Goal: Navigation & Orientation: Find specific page/section

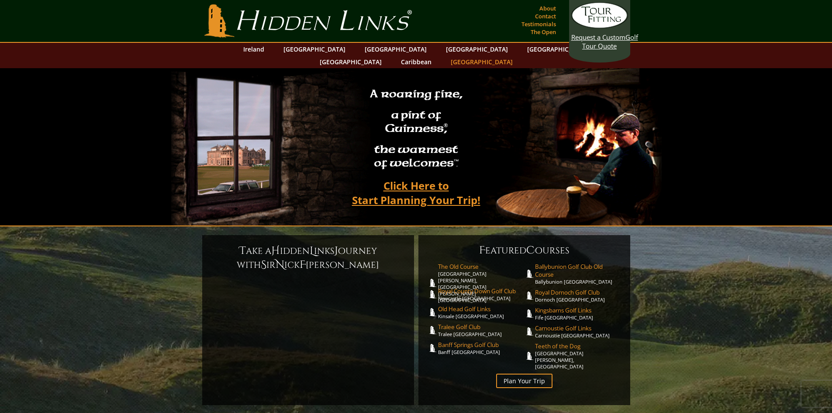
click at [517, 55] on link "[GEOGRAPHIC_DATA]" at bounding box center [481, 61] width 71 height 13
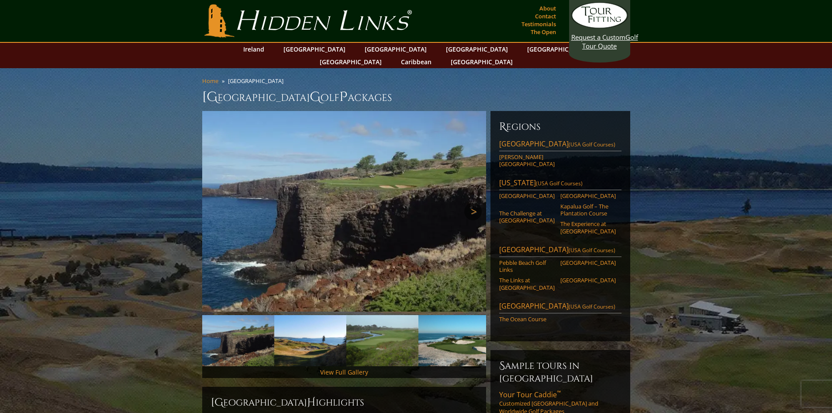
click at [481, 203] on link "Next" at bounding box center [472, 211] width 17 height 17
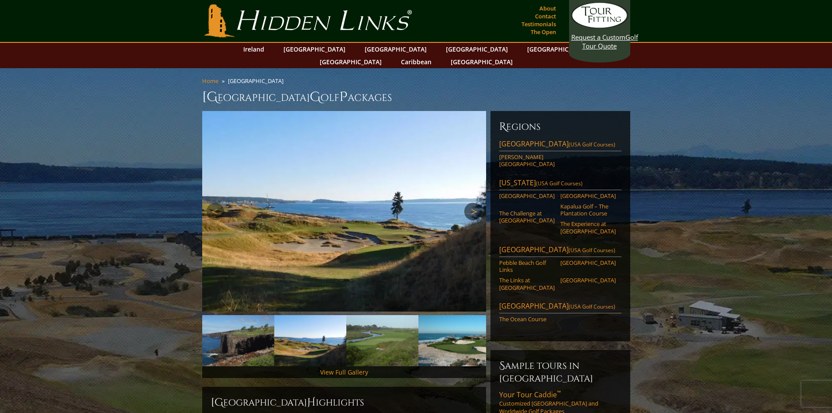
click at [481, 203] on link "Next" at bounding box center [472, 211] width 17 height 17
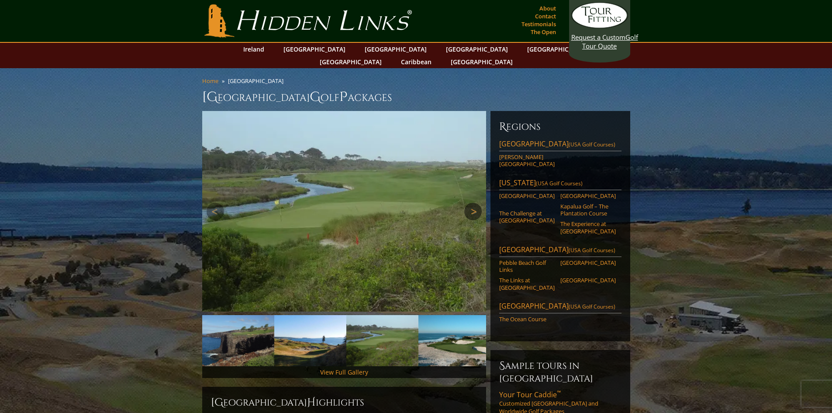
click at [481, 203] on link "Next" at bounding box center [472, 211] width 17 height 17
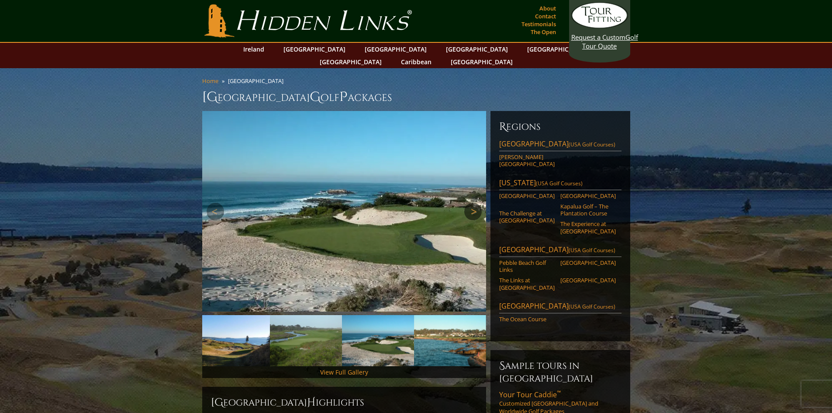
click at [481, 203] on link "Next" at bounding box center [472, 211] width 17 height 17
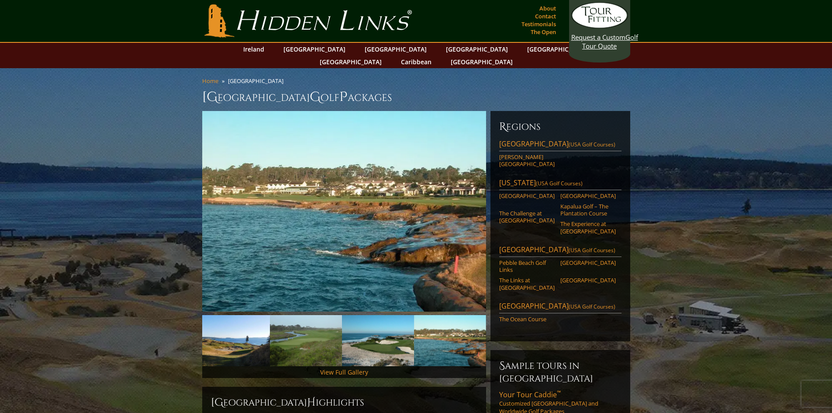
click at [238, 32] on link "Hidden Links Golf" at bounding box center [308, 20] width 212 height 33
